Goal: Information Seeking & Learning: Learn about a topic

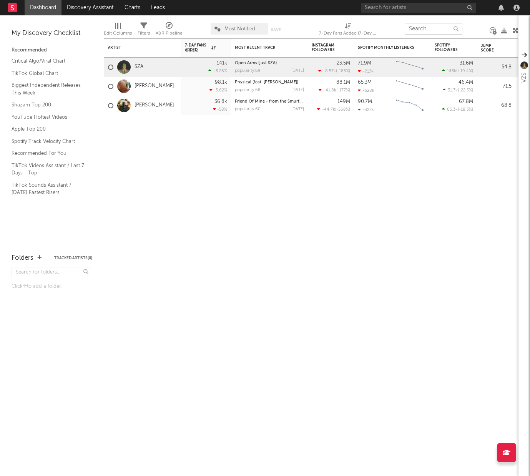
click at [427, 29] on input "text" at bounding box center [434, 29] width 58 height 12
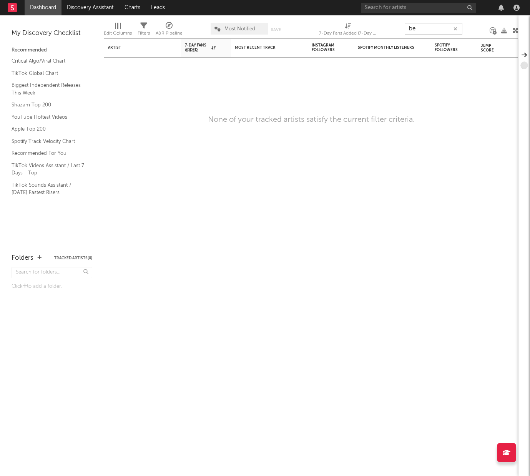
type input "b"
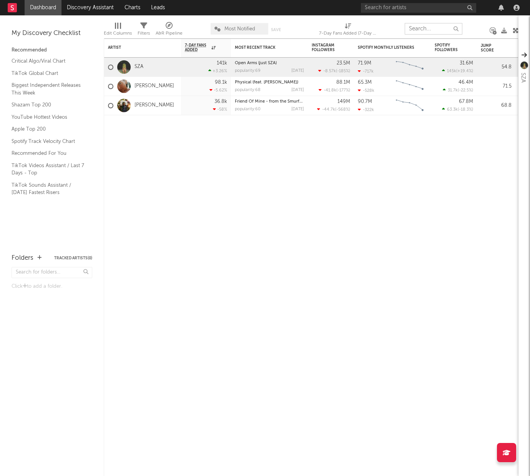
click at [426, 30] on input "text" at bounding box center [434, 29] width 58 height 12
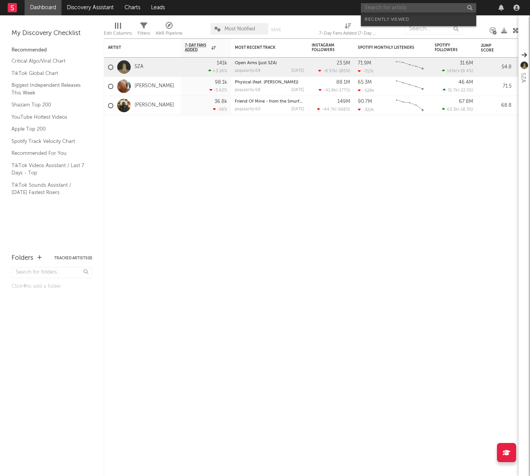
click at [416, 11] on input "text" at bounding box center [418, 8] width 115 height 10
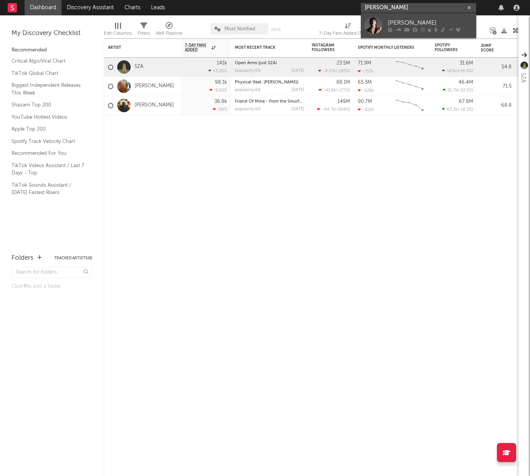
type input "[PERSON_NAME]"
click at [417, 26] on div "[PERSON_NAME]" at bounding box center [430, 22] width 85 height 9
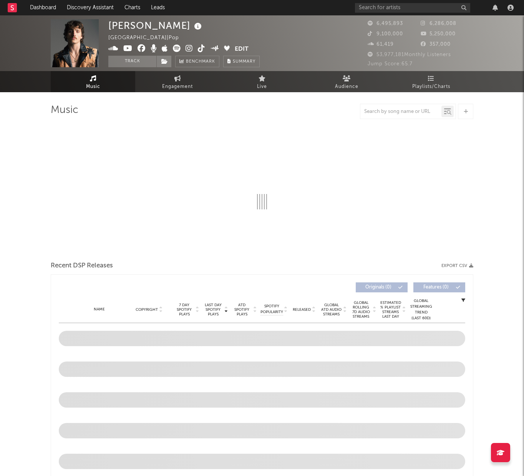
select select "6m"
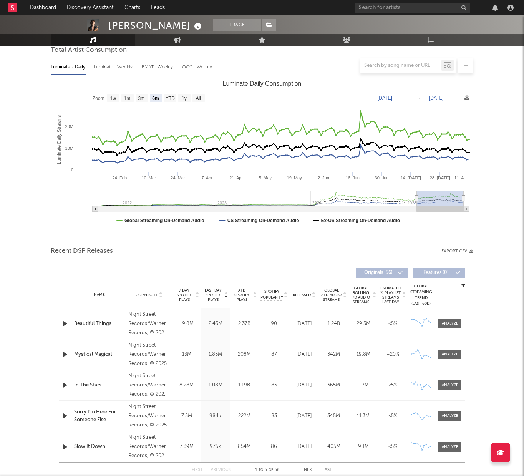
scroll to position [215, 0]
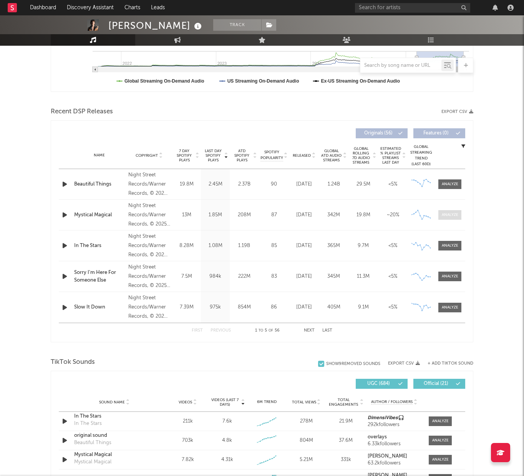
click at [453, 214] on div at bounding box center [450, 215] width 17 height 6
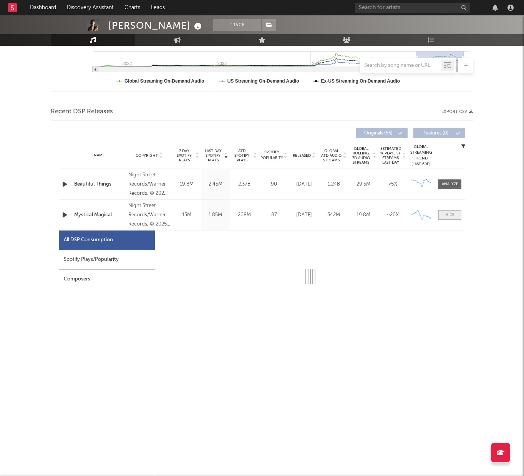
select select "1w"
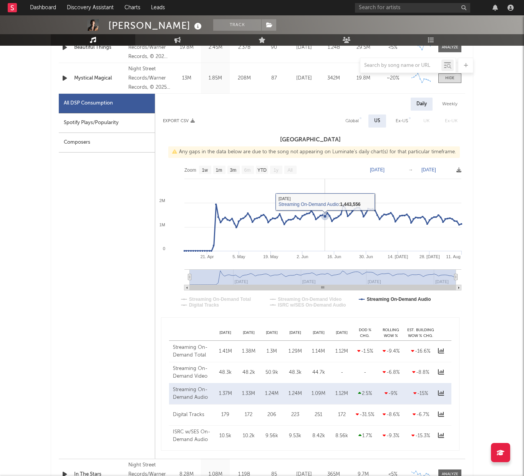
scroll to position [349, 0]
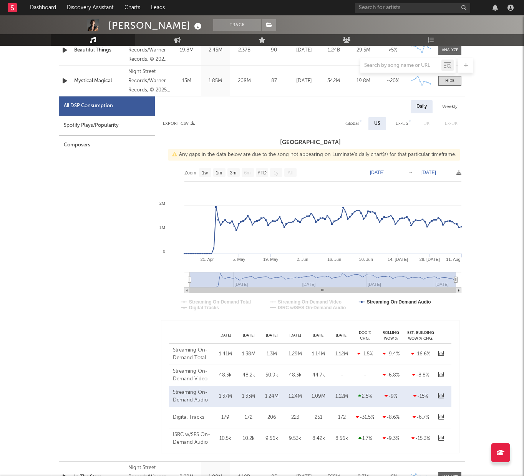
click at [379, 123] on div "US" at bounding box center [377, 123] width 6 height 9
click at [399, 126] on div "Ex-US" at bounding box center [402, 123] width 12 height 9
select select "1w"
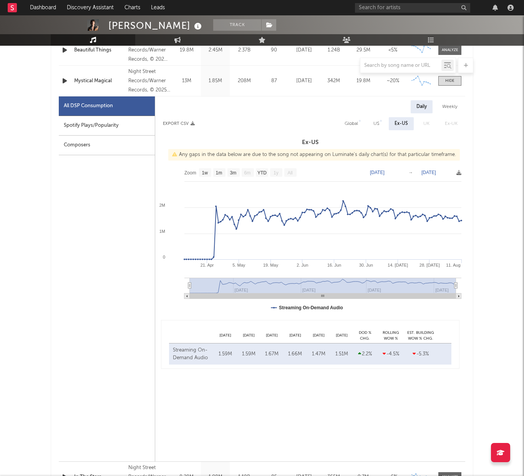
click at [376, 129] on div "US" at bounding box center [376, 123] width 17 height 13
select select "1w"
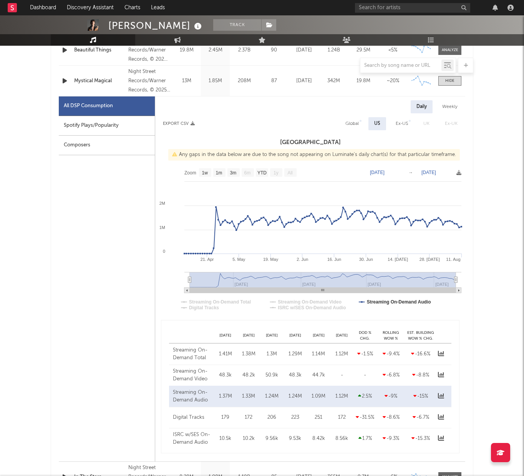
click at [446, 110] on div "Weekly" at bounding box center [450, 106] width 27 height 13
select select "1w"
